Goal: Obtain resource: Download file/media

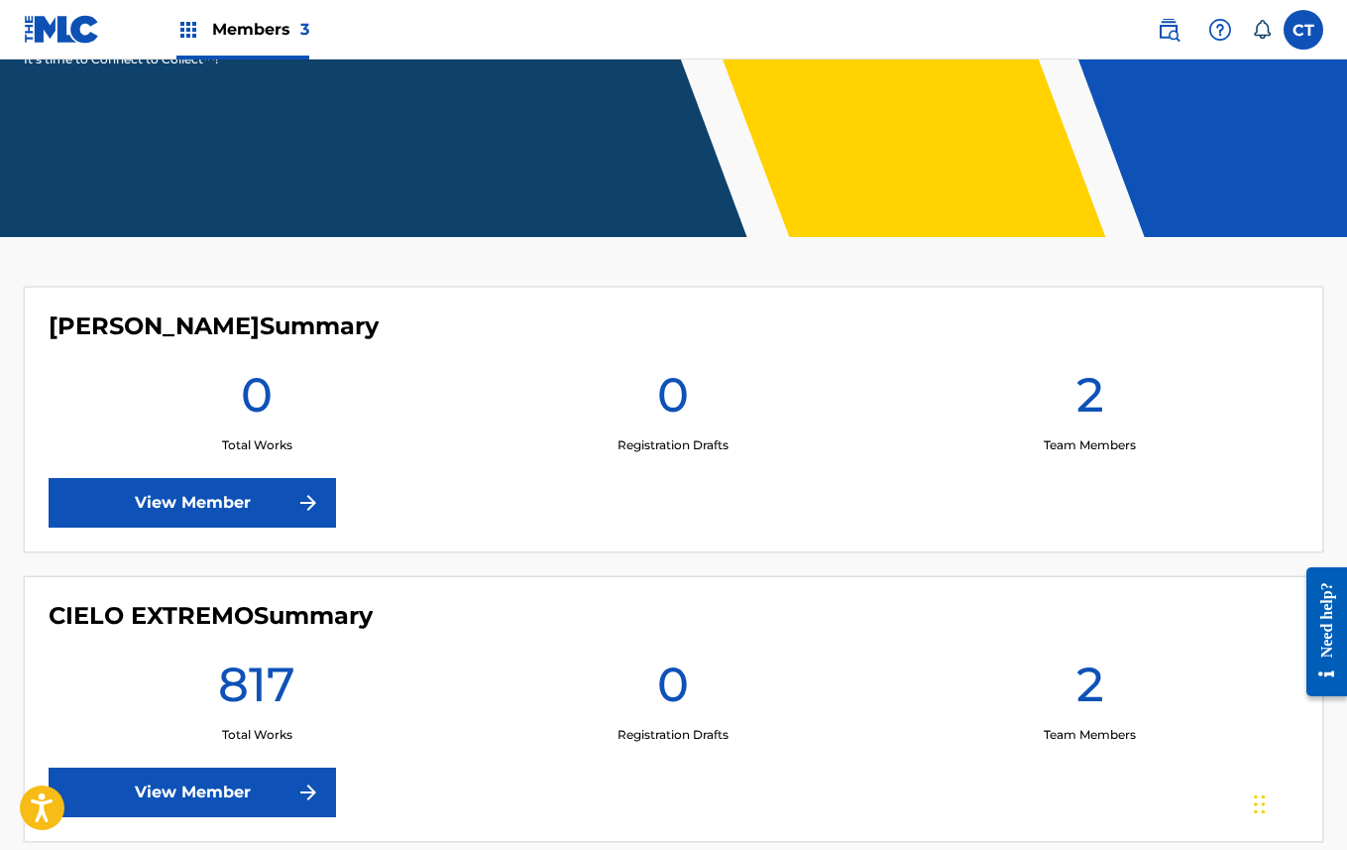
scroll to position [745, 0]
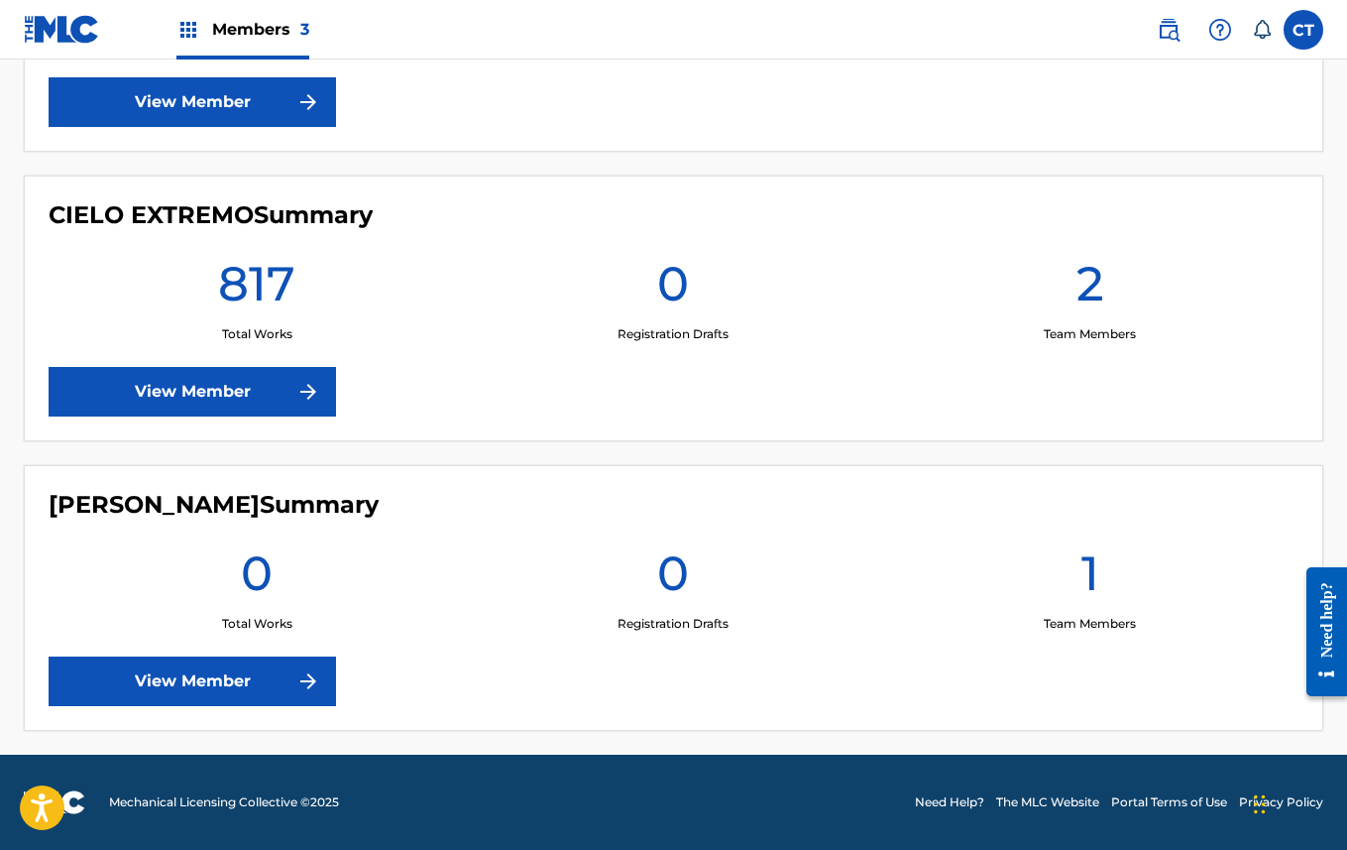
click at [233, 395] on link "View Member" at bounding box center [193, 392] width 288 height 50
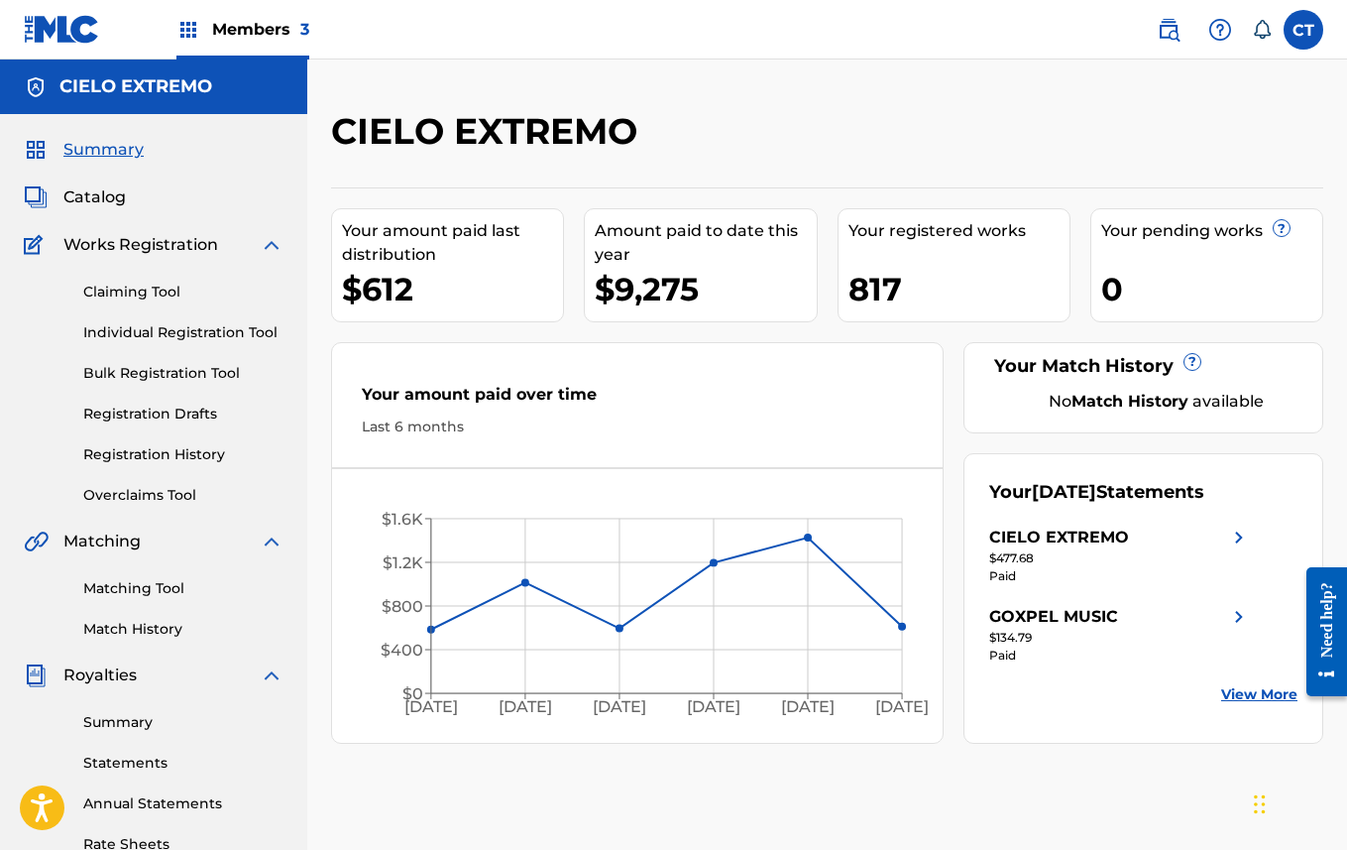
click at [151, 377] on link "Bulk Registration Tool" at bounding box center [183, 373] width 200 height 21
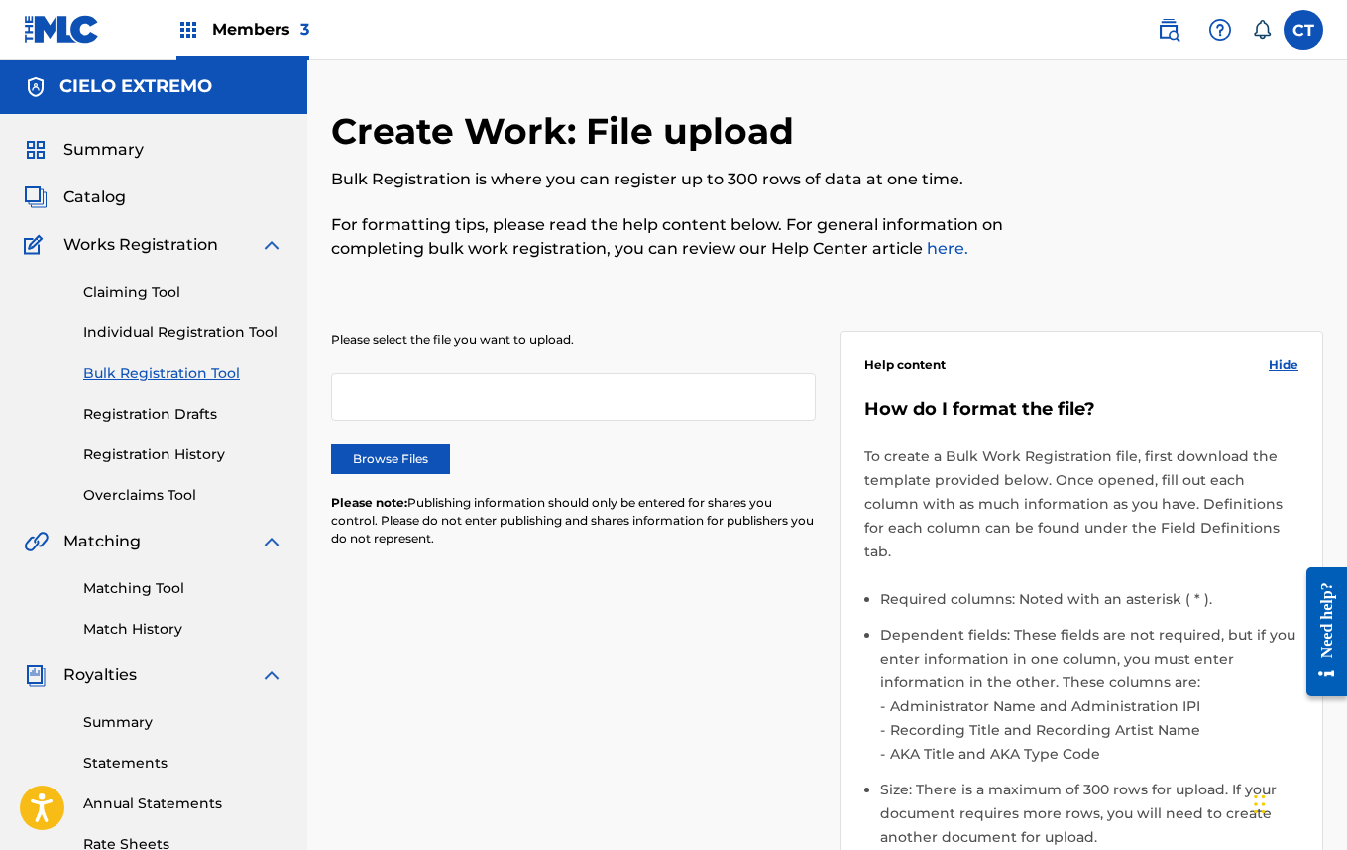
click at [608, 391] on div at bounding box center [573, 397] width 485 height 48
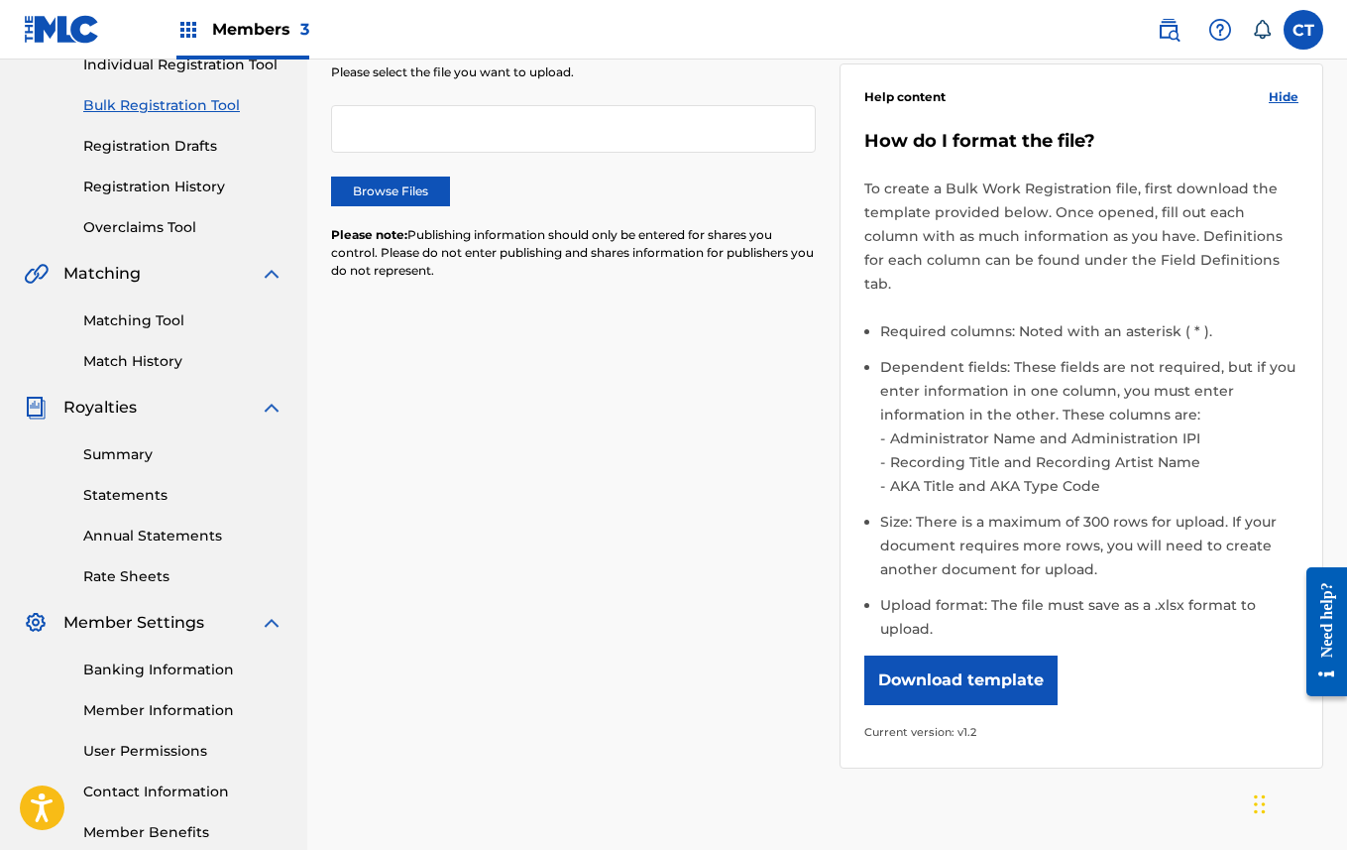
scroll to position [457, 0]
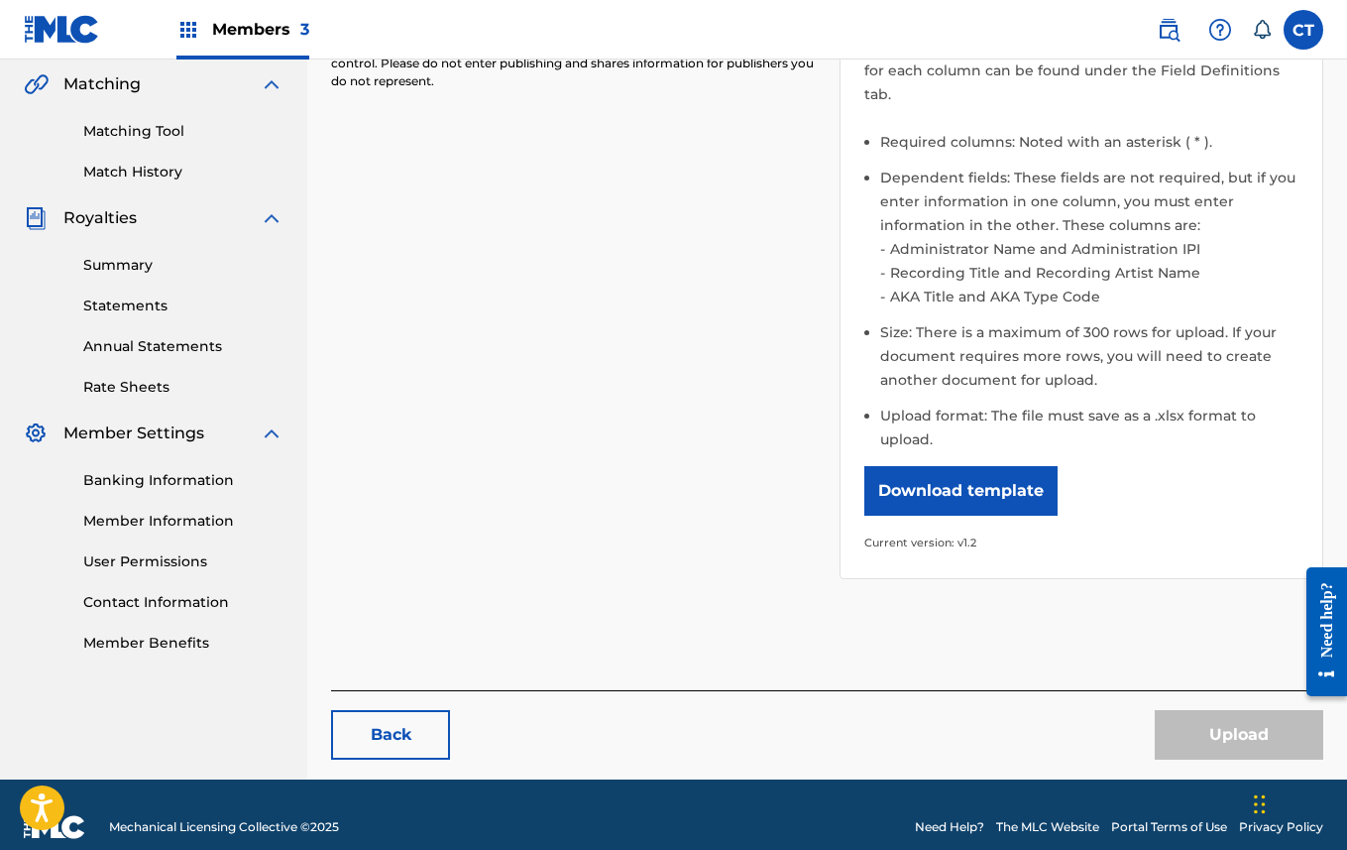
click at [963, 466] on button "Download template" at bounding box center [961, 491] width 193 height 50
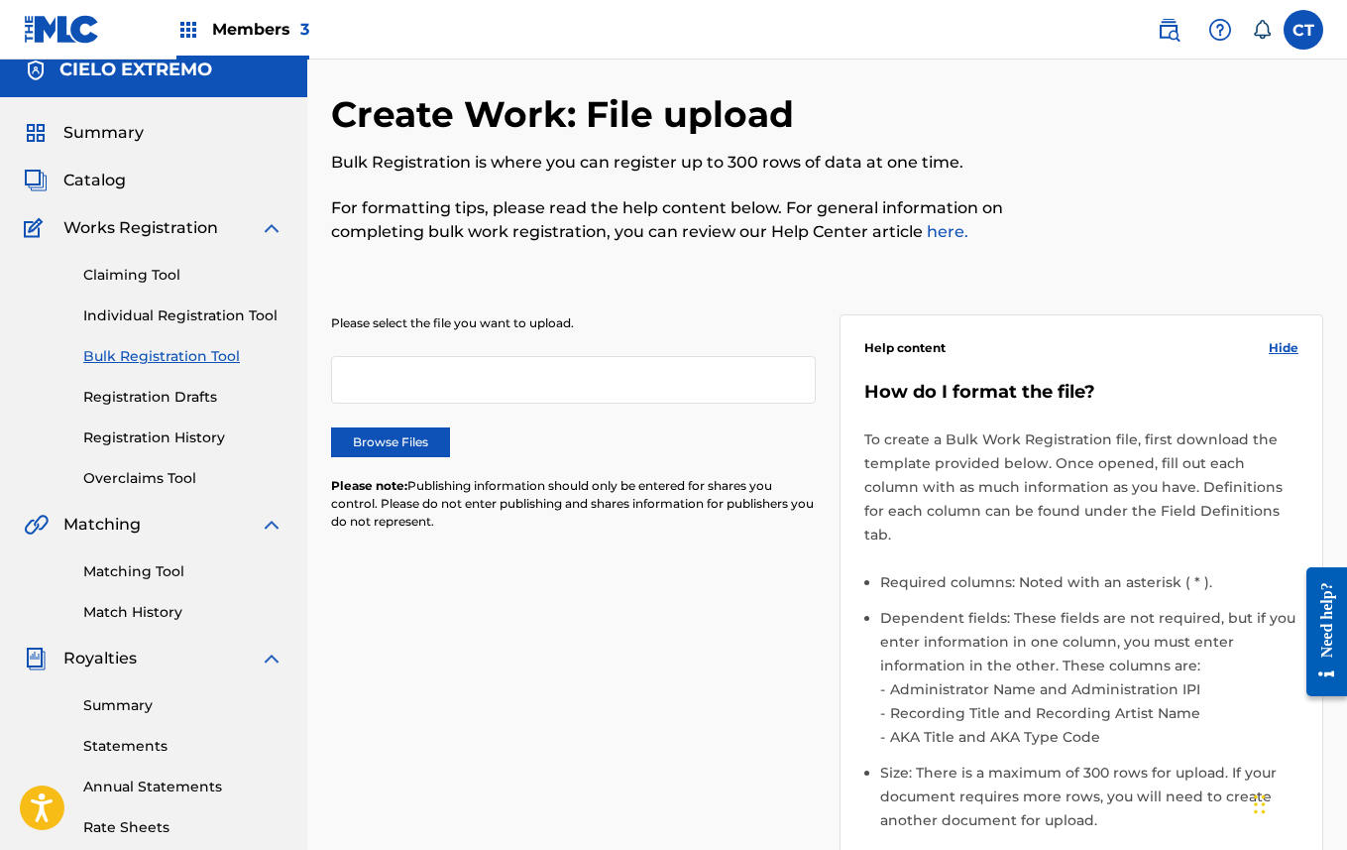
scroll to position [0, 0]
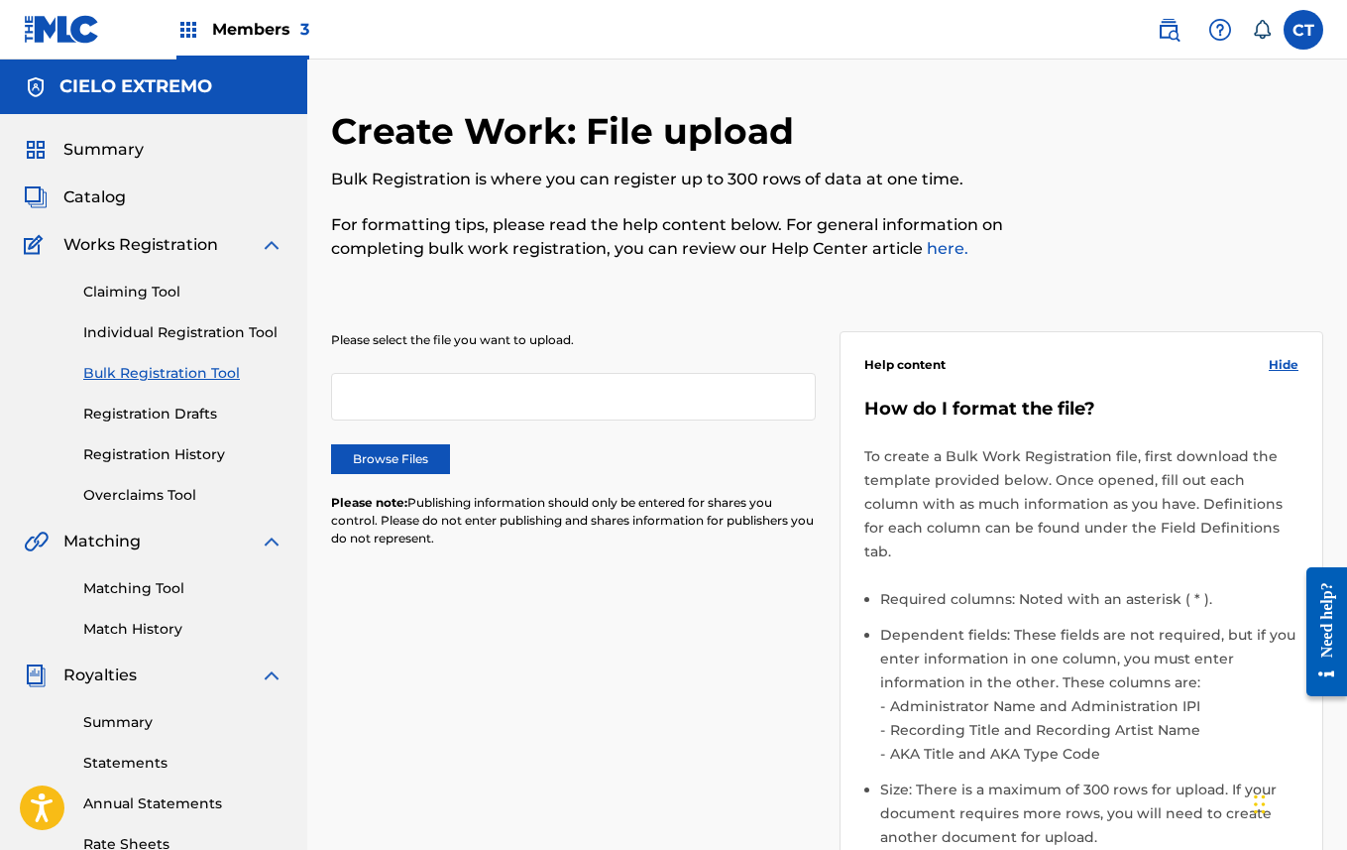
click at [151, 283] on link "Claiming Tool" at bounding box center [183, 292] width 200 height 21
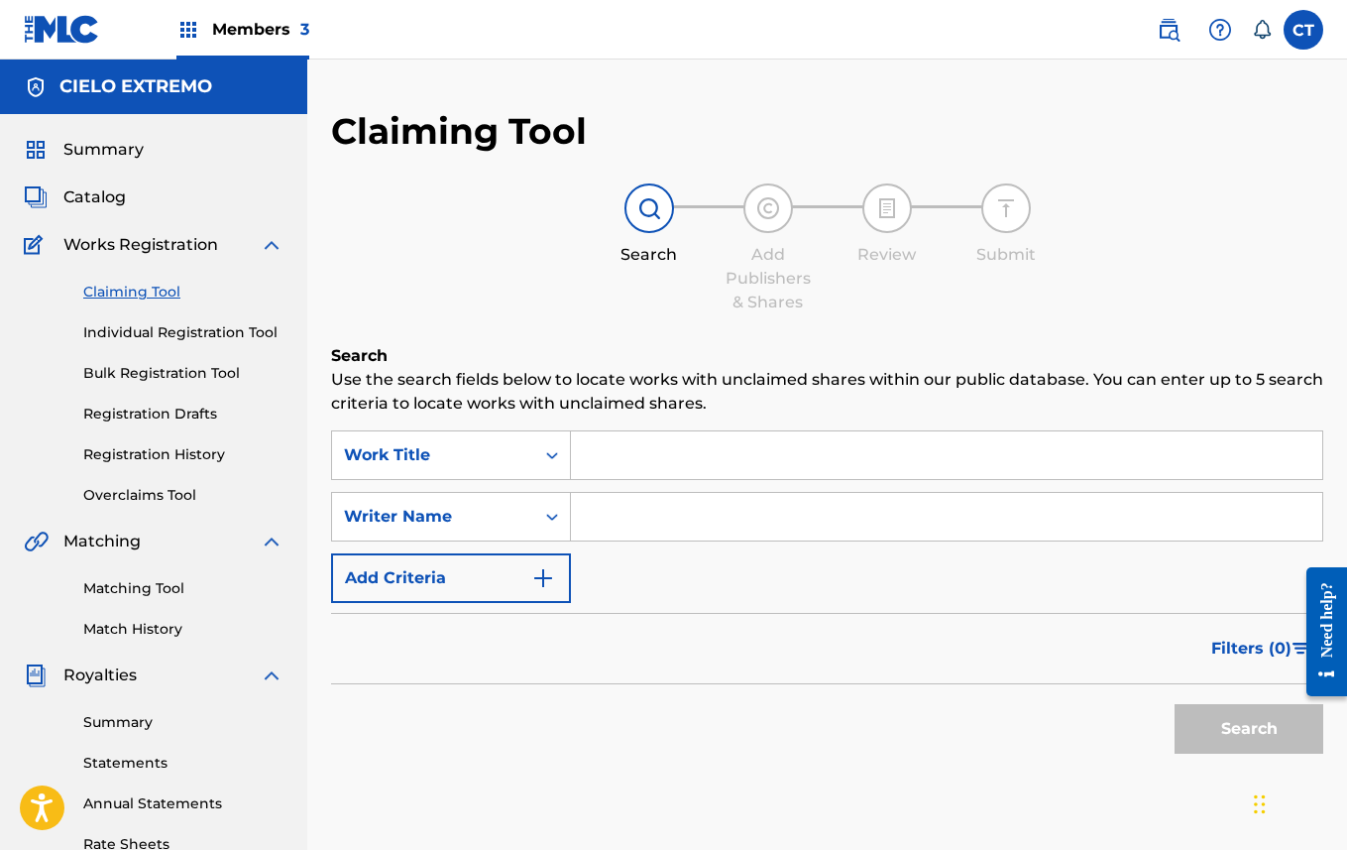
click at [99, 202] on span "Catalog" at bounding box center [94, 197] width 62 height 24
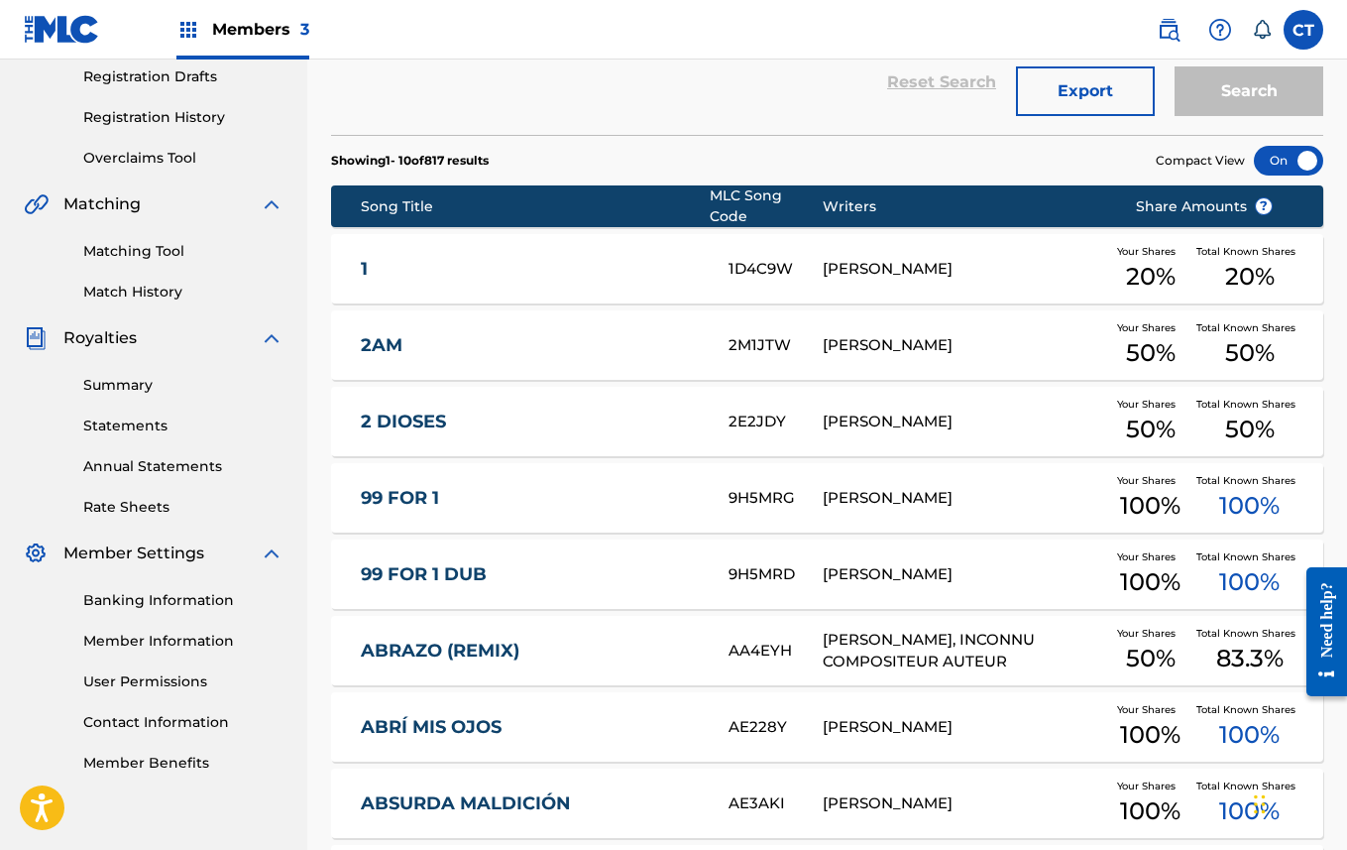
scroll to position [338, 0]
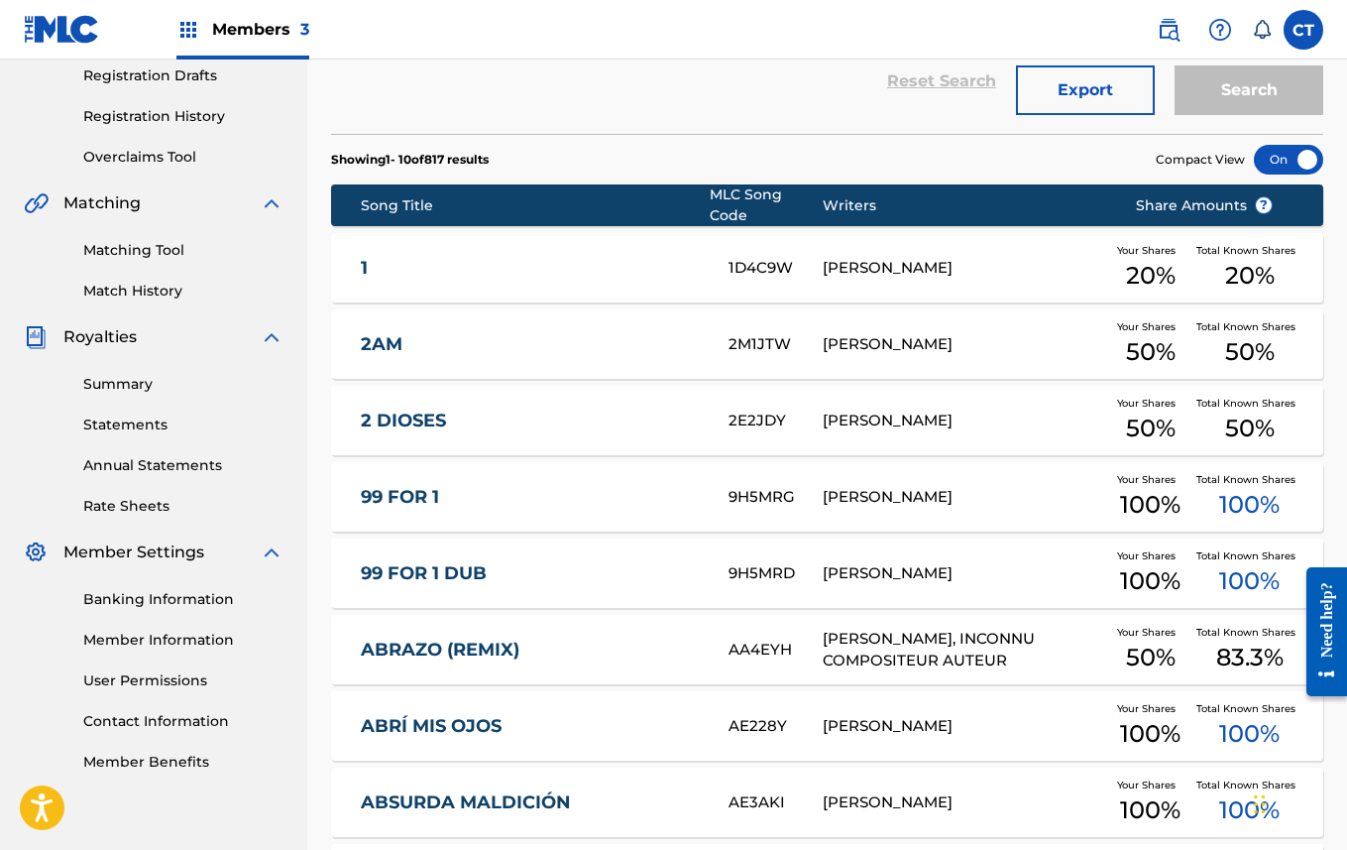
click at [365, 257] on link "1" at bounding box center [531, 268] width 341 height 23
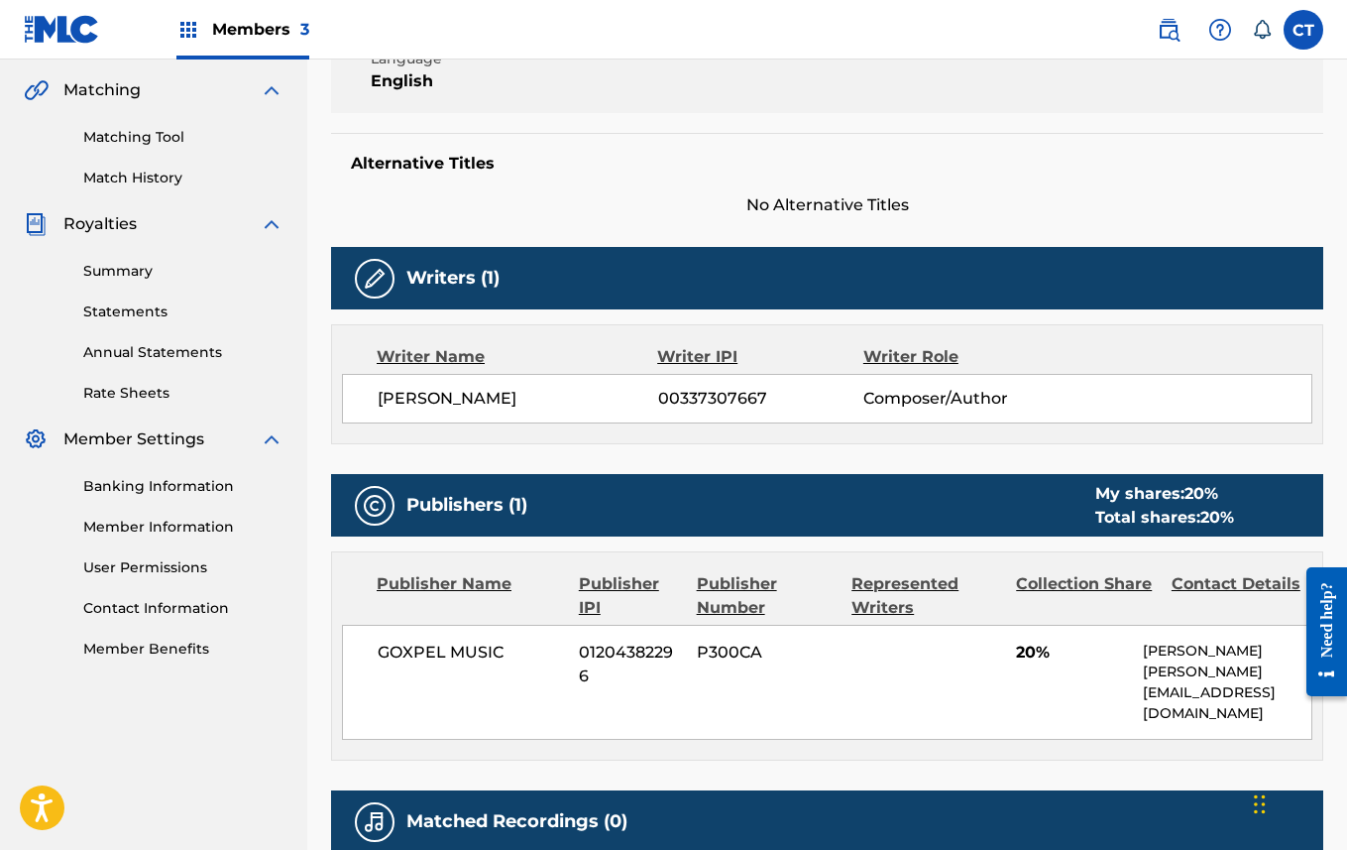
scroll to position [449, 0]
